Goal: Find specific page/section: Find specific page/section

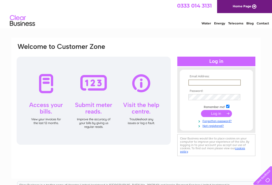
type input "francarjames@gmail.com"
click at [216, 114] on input "submit" at bounding box center [216, 112] width 31 height 7
click at [219, 114] on input "submit" at bounding box center [216, 112] width 31 height 7
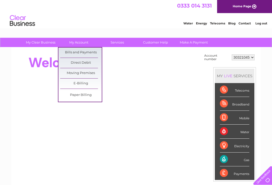
click at [95, 54] on link "Bills and Payments" at bounding box center [81, 53] width 42 height 10
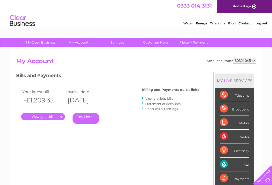
click at [56, 116] on link "." at bounding box center [43, 116] width 44 height 7
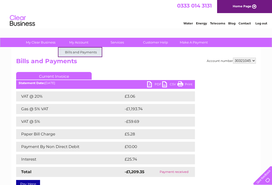
click at [85, 43] on link "My Account" at bounding box center [79, 42] width 42 height 9
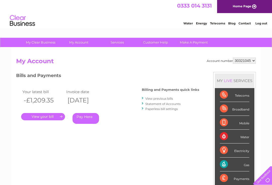
click at [262, 24] on link "Log out" at bounding box center [261, 23] width 12 height 4
